Goal: Transaction & Acquisition: Book appointment/travel/reservation

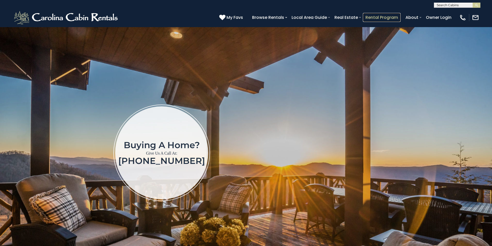
click at [395, 14] on link "Rental Program" at bounding box center [382, 17] width 38 height 9
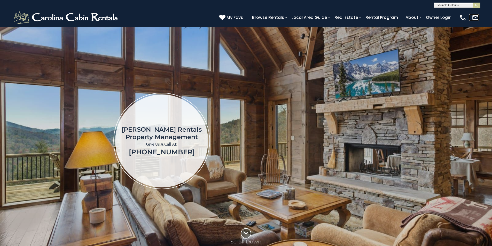
click at [476, 17] on link at bounding box center [474, 17] width 10 height 7
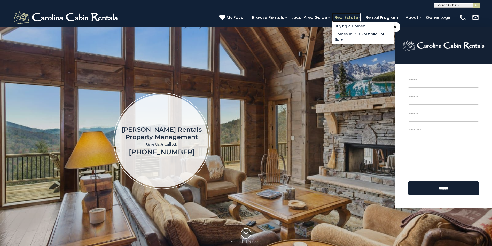
click at [360, 15] on link "Real Estate" at bounding box center [346, 17] width 29 height 9
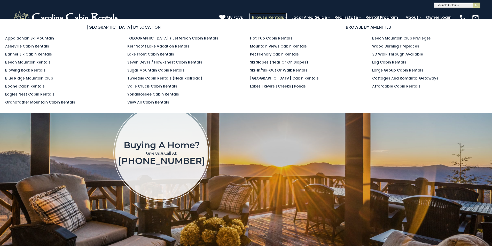
click at [286, 15] on link "Browse Rentals" at bounding box center [267, 17] width 37 height 9
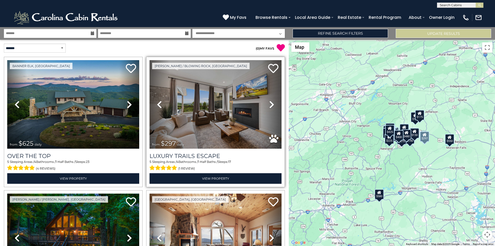
click at [276, 99] on link "Next" at bounding box center [272, 104] width 20 height 89
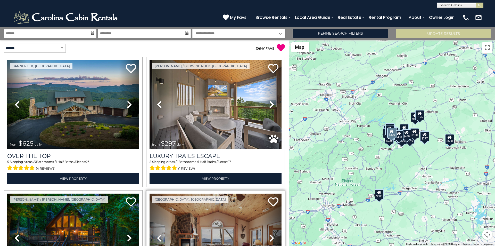
click at [175, 245] on img at bounding box center [216, 238] width 132 height 89
